Goal: Transaction & Acquisition: Obtain resource

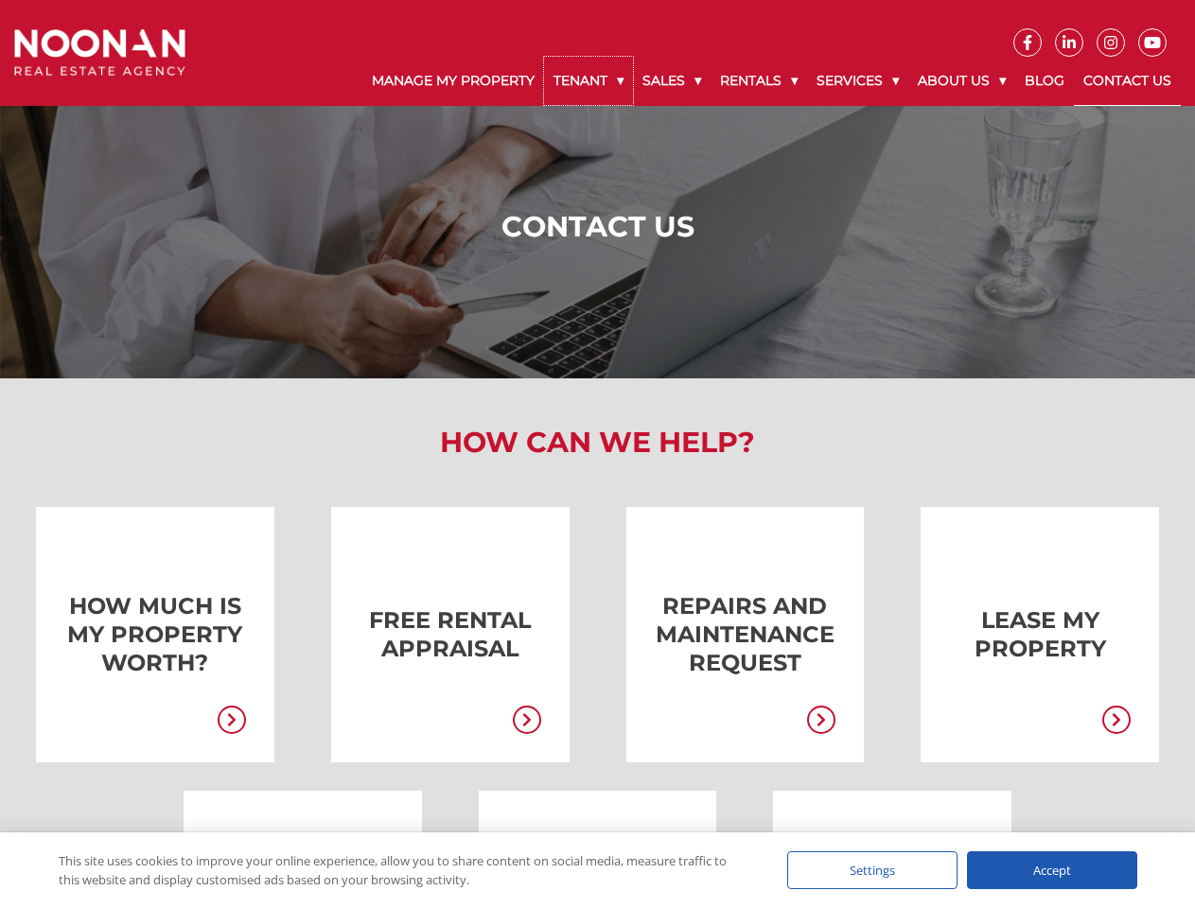
click at [589, 80] on link "Tenant" at bounding box center [588, 81] width 89 height 48
click at [673, 80] on link "Sales" at bounding box center [672, 81] width 78 height 48
click at [760, 80] on link "Rentals" at bounding box center [759, 81] width 97 height 48
click at [860, 80] on link "Services" at bounding box center [857, 81] width 101 height 48
click at [964, 80] on link "About Us" at bounding box center [961, 81] width 107 height 48
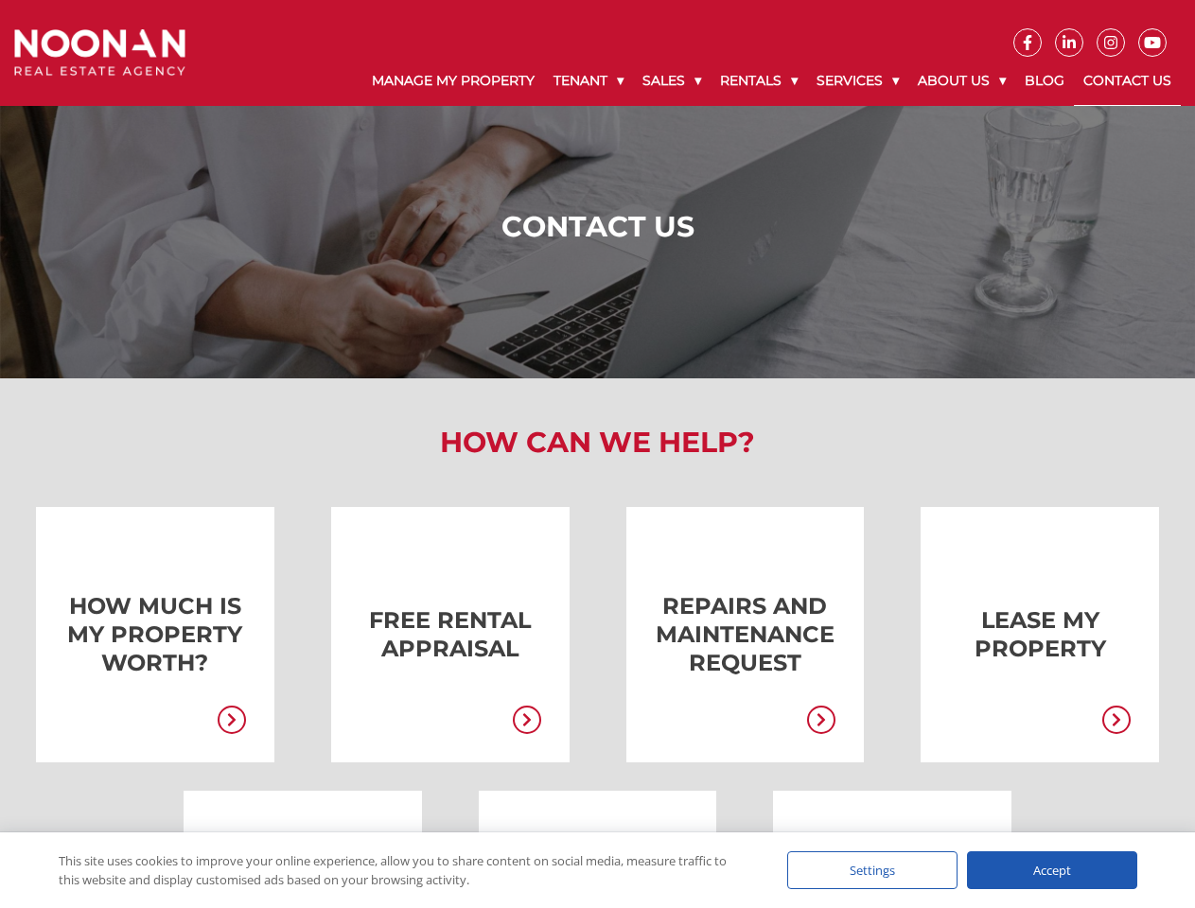
click at [422, 635] on link at bounding box center [422, 634] width 238 height 255
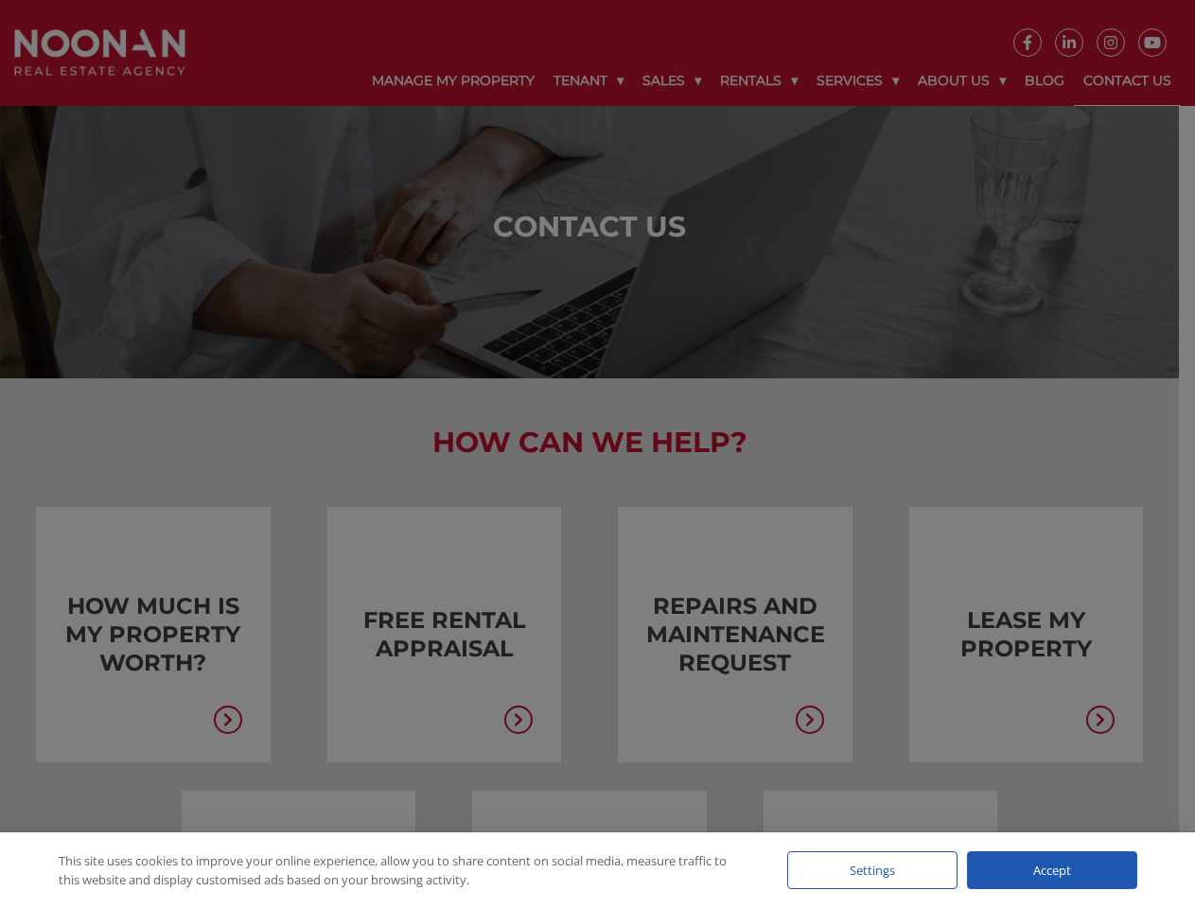
click at [0, 0] on div "Request a Rental Appraisal × What is your property worth in [DATE] market? To a…" at bounding box center [0, 0] width 0 height 0
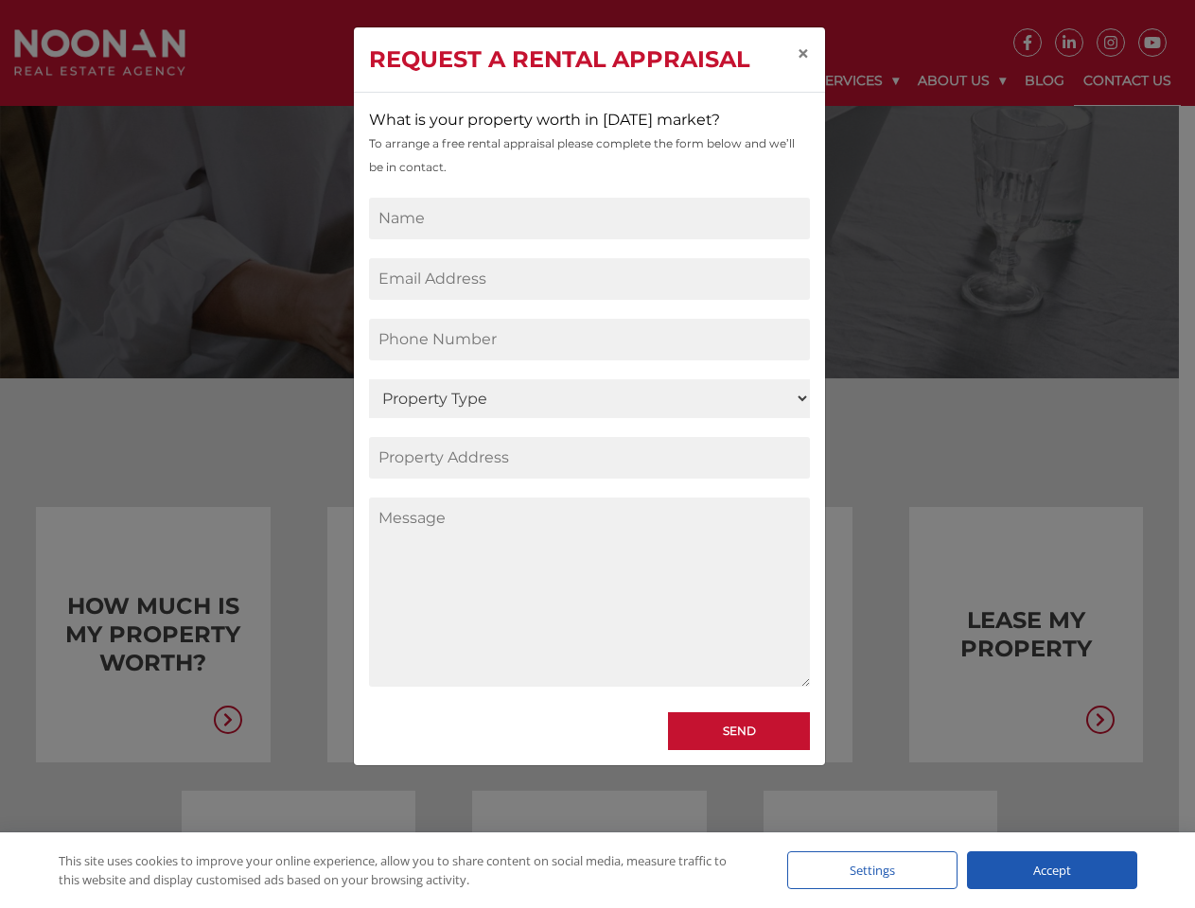
click at [1011, 635] on div "Request a Rental Appraisal × What is your property worth in [DATE] market? To a…" at bounding box center [597, 454] width 1195 height 908
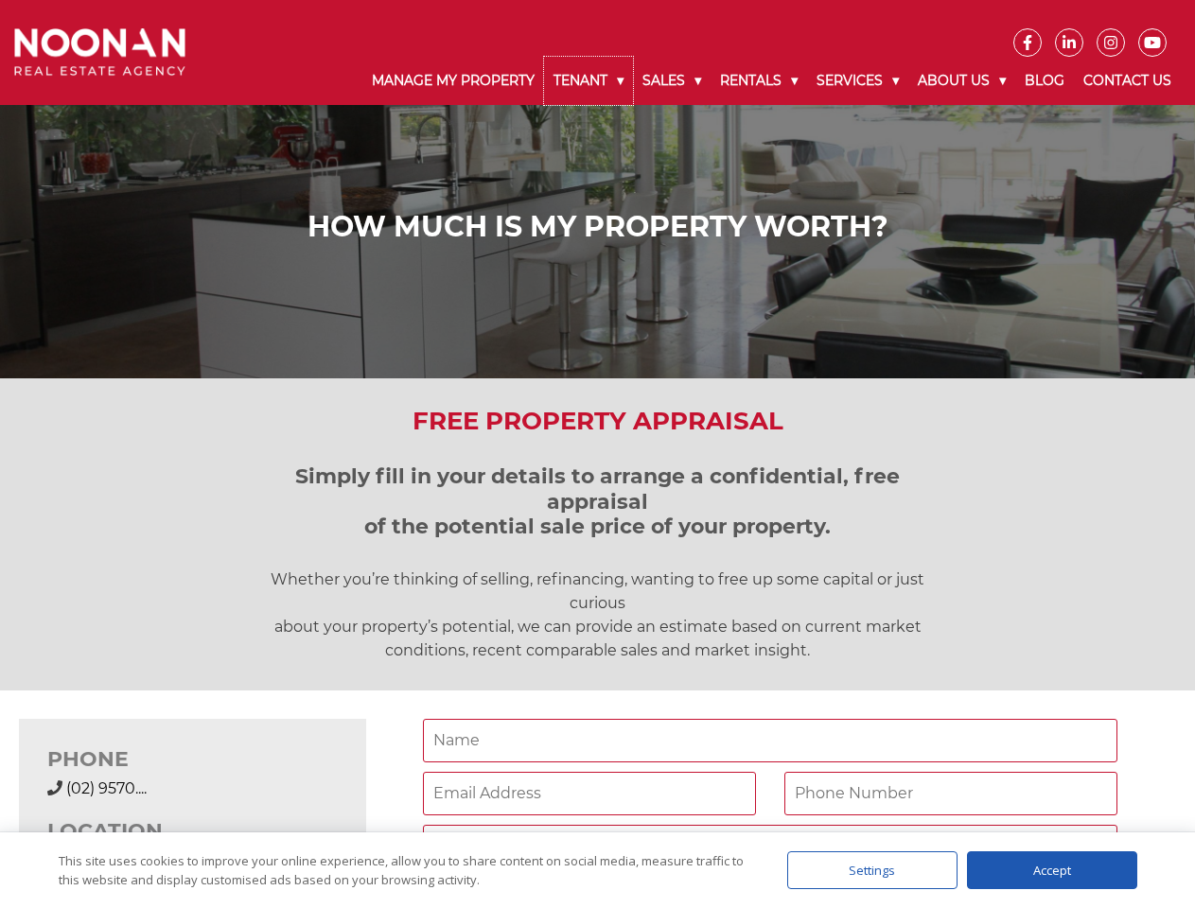
click at [589, 80] on link "Tenant" at bounding box center [588, 81] width 89 height 48
click at [673, 80] on link "Sales" at bounding box center [672, 81] width 78 height 48
click at [760, 80] on link "Rentals" at bounding box center [759, 81] width 97 height 48
click at [860, 80] on link "Services" at bounding box center [857, 81] width 101 height 48
click at [964, 80] on link "About Us" at bounding box center [961, 81] width 107 height 48
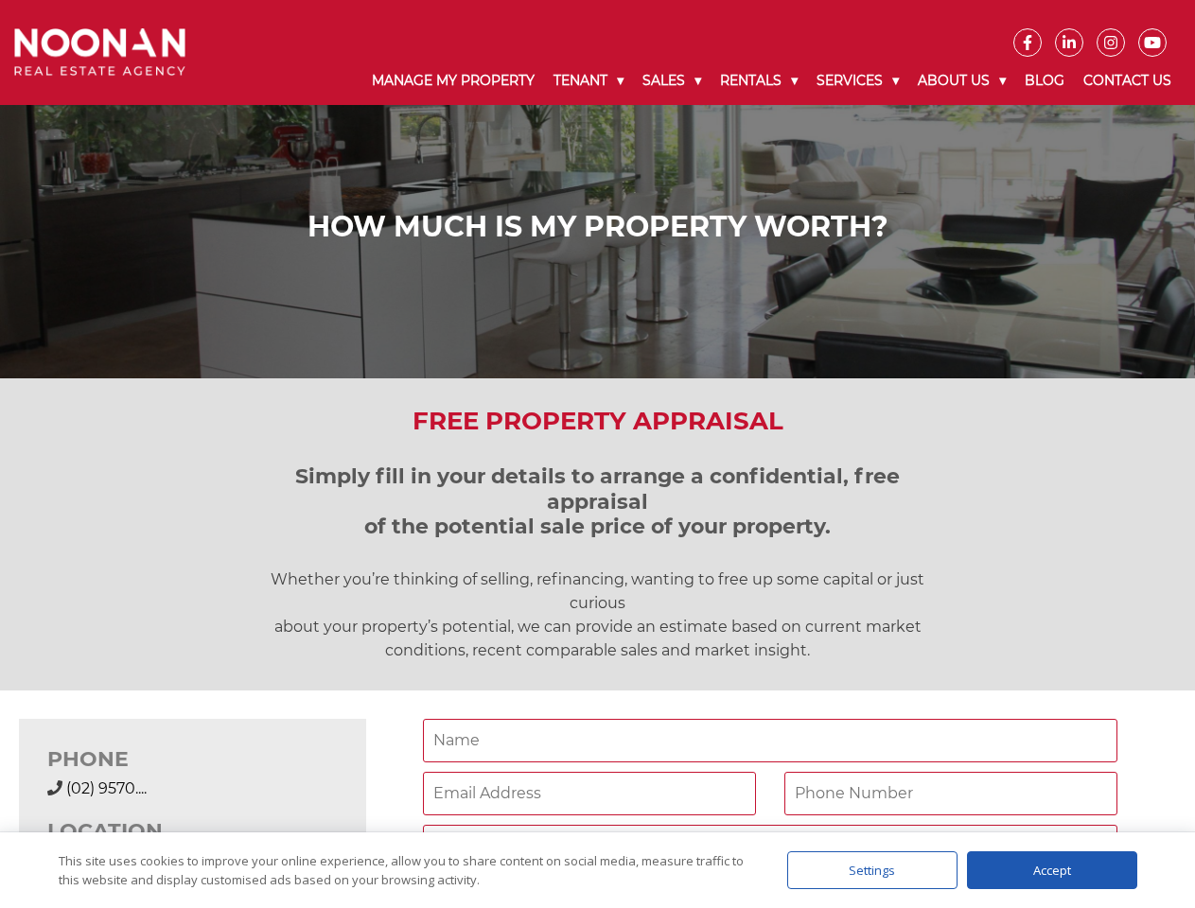
click at [192, 778] on div "[PHONE_NUMBER] (02) 9570...." at bounding box center [192, 789] width 290 height 23
click at [872, 871] on div "Settings" at bounding box center [872, 871] width 170 height 38
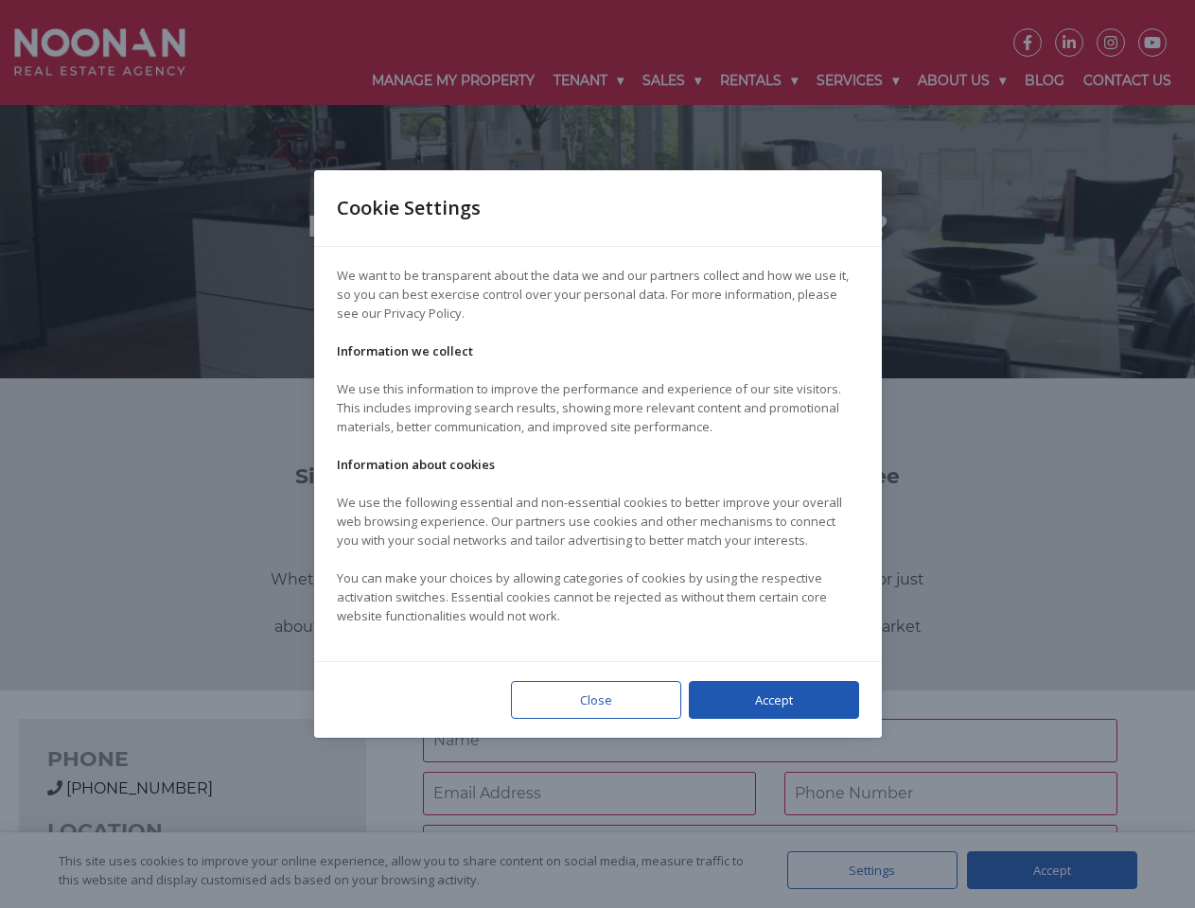
click at [1052, 871] on div at bounding box center [597, 454] width 1195 height 908
